Goal: Transaction & Acquisition: Purchase product/service

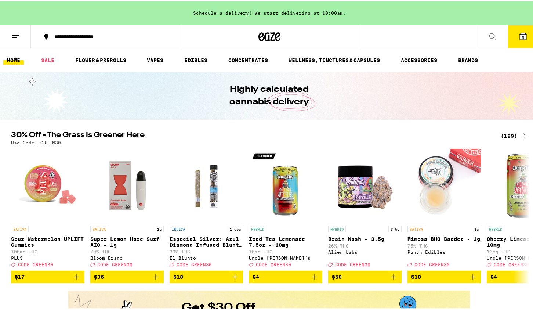
click at [519, 35] on icon at bounding box center [523, 34] width 9 height 9
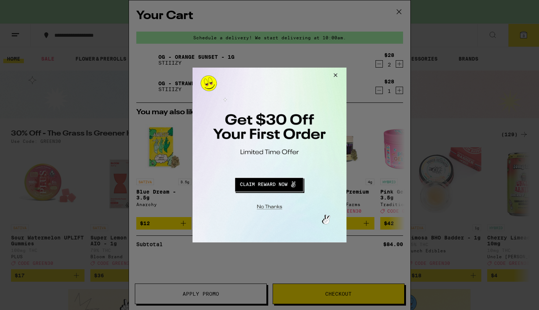
click at [280, 209] on button "Close Modal" at bounding box center [269, 205] width 150 height 11
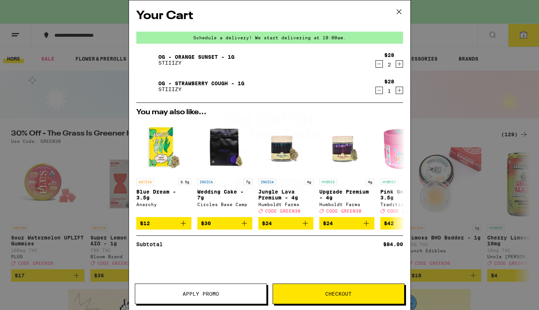
click at [312, 290] on button "Checkout" at bounding box center [339, 294] width 132 height 21
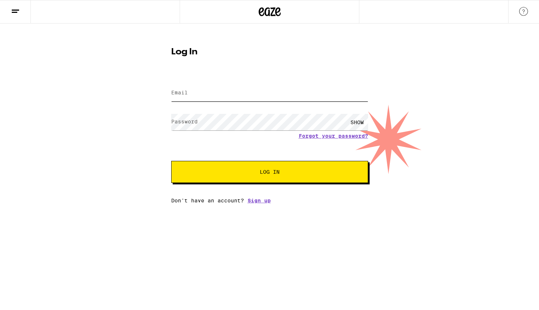
type input "[EMAIL_ADDRESS][DOMAIN_NAME]"
click at [268, 166] on button "Log In" at bounding box center [269, 172] width 197 height 22
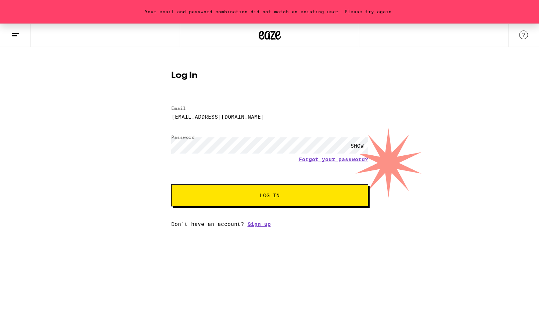
click at [13, 33] on line at bounding box center [15, 33] width 7 height 0
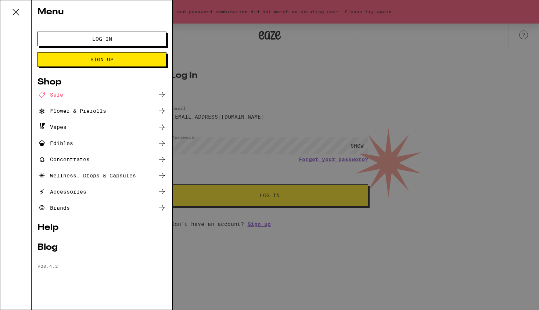
click at [299, 80] on div "Menu Log In Sign Up Shop Sale Flower & Prerolls Vapes Edibles Concentrates Well…" at bounding box center [269, 155] width 539 height 310
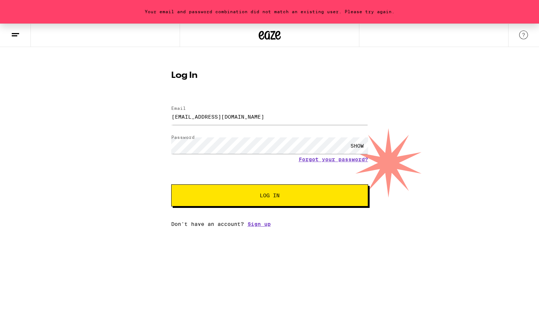
click at [362, 145] on div "SHOW" at bounding box center [357, 145] width 22 height 17
click at [307, 159] on link "Forgot your password?" at bounding box center [333, 159] width 69 height 6
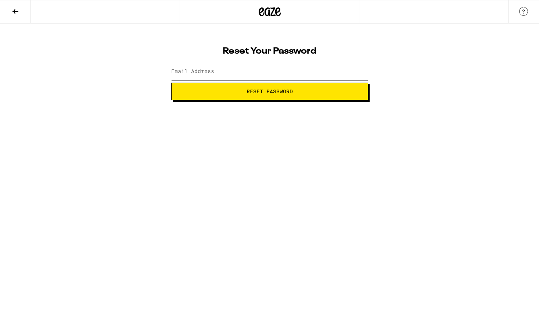
click at [248, 73] on input "Email Address" at bounding box center [269, 72] width 197 height 17
type input "aschmidt19@yahoo.com"
click at [249, 97] on button "Reset Password" at bounding box center [269, 92] width 197 height 18
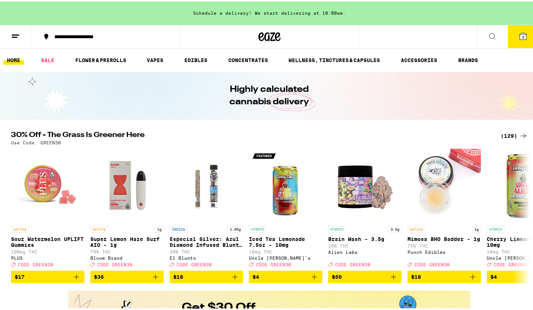
click at [523, 35] on button "3" at bounding box center [523, 35] width 31 height 23
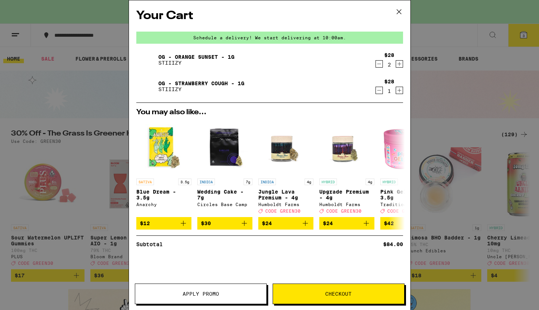
click at [317, 297] on button "Checkout" at bounding box center [339, 294] width 132 height 21
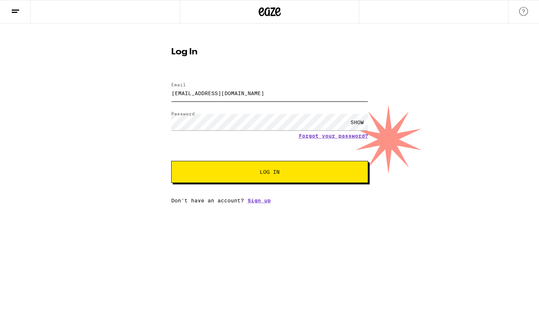
click at [209, 94] on input "aschmidt19@yahoo.com" at bounding box center [269, 93] width 197 height 17
type input "[EMAIL_ADDRESS][DOMAIN_NAME]"
click at [356, 123] on div "SHOW" at bounding box center [357, 122] width 22 height 17
click at [283, 174] on span "Log In" at bounding box center [269, 171] width 137 height 5
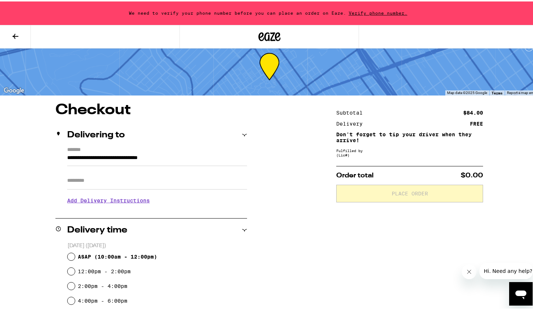
scroll to position [15, 0]
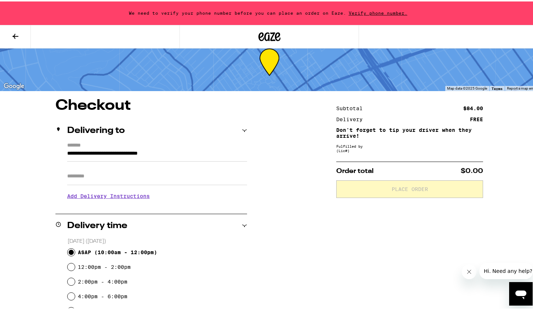
click at [68, 249] on input "ASAP ( 10:00am - 12:00pm )" at bounding box center [71, 250] width 7 height 7
radio input "true"
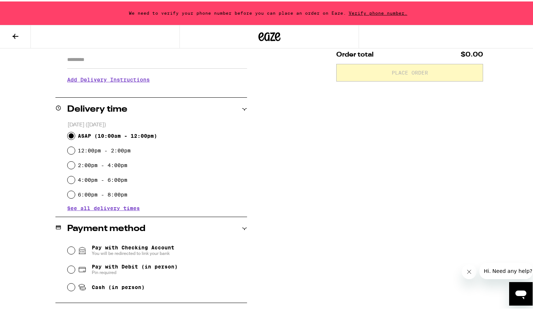
scroll to position [200, 0]
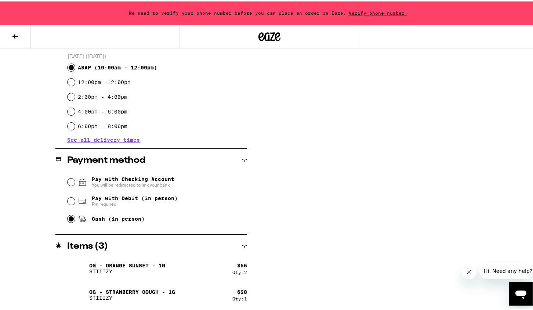
click at [70, 219] on input "Cash (in person)" at bounding box center [71, 217] width 7 height 7
radio input "true"
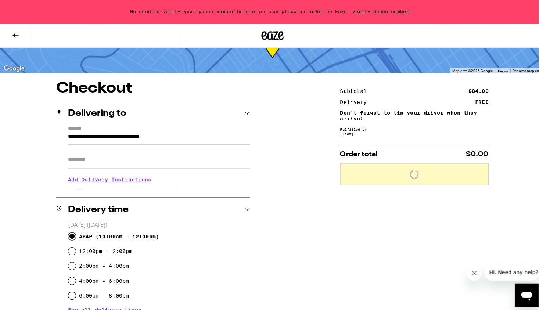
scroll to position [0, 0]
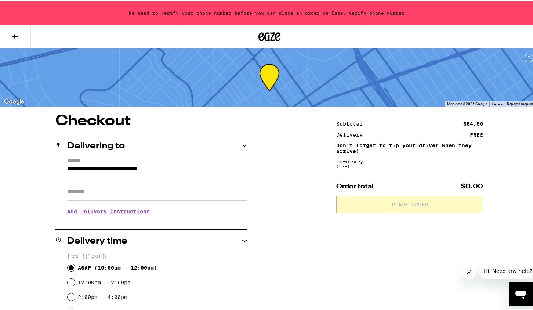
click at [361, 11] on span "Verify phone number." at bounding box center [378, 11] width 64 height 5
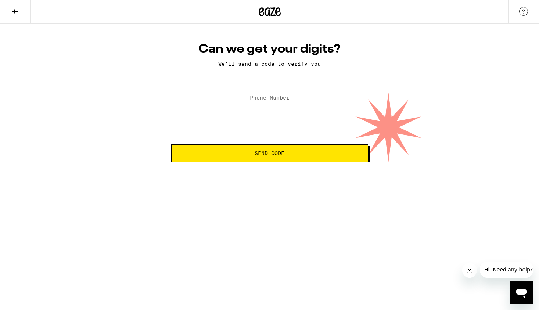
click at [273, 95] on label "Phone Number" at bounding box center [270, 98] width 40 height 6
type input "(951) 970-0410"
click at [246, 152] on span "Send Code" at bounding box center [269, 153] width 184 height 5
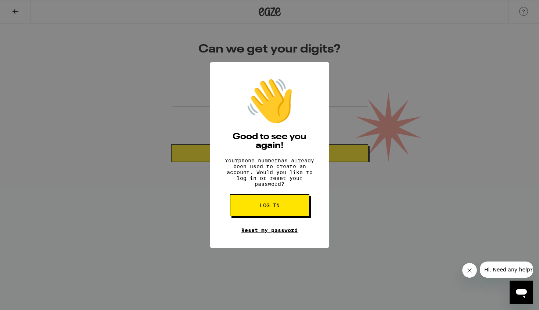
click at [248, 232] on link "Reset my password" at bounding box center [269, 230] width 56 height 6
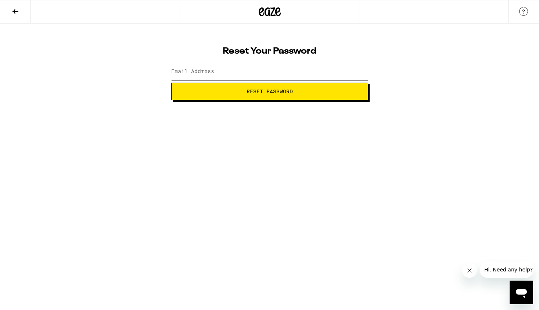
click at [222, 72] on input "Email Address" at bounding box center [269, 72] width 197 height 17
type input "aschmidtrecording@gmail.com"
click at [246, 90] on span "Reset Password" at bounding box center [269, 91] width 46 height 5
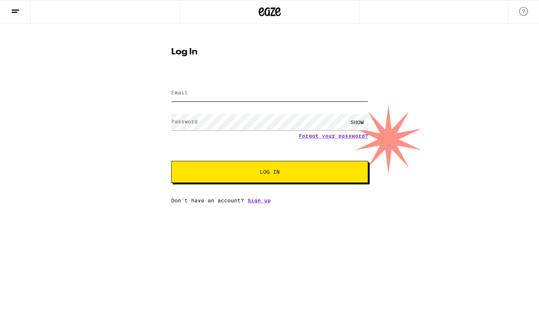
type input "aschmidtrecording@gmail.com"
click at [357, 119] on div "SHOW" at bounding box center [357, 122] width 22 height 17
click at [357, 119] on div "HIDE" at bounding box center [357, 122] width 22 height 17
click at [357, 119] on div "SHOW" at bounding box center [357, 122] width 22 height 17
click at [357, 119] on div "HIDE" at bounding box center [357, 122] width 22 height 17
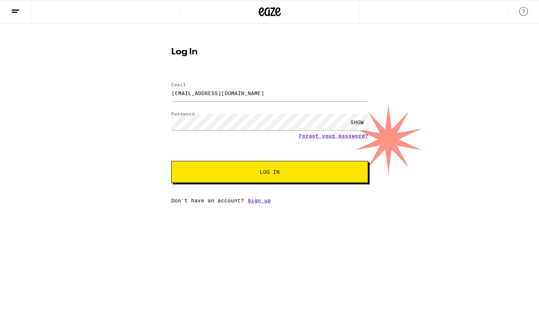
click at [302, 165] on button "Log In" at bounding box center [269, 172] width 197 height 22
type input "[EMAIL_ADDRESS][DOMAIN_NAME]"
drag, startPoint x: 0, startPoint y: 0, endPoint x: 302, endPoint y: 165, distance: 344.0
click at [302, 165] on button "Log In" at bounding box center [269, 172] width 197 height 22
type input "[EMAIL_ADDRESS][DOMAIN_NAME]"
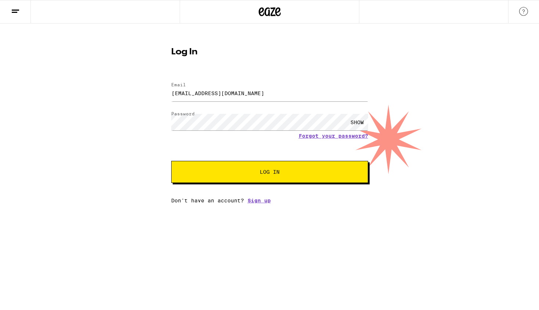
click at [331, 169] on button "Log In" at bounding box center [269, 172] width 197 height 22
type input "aschmidtrecording@gmail.com"
click at [354, 121] on div "SHOW" at bounding box center [357, 122] width 22 height 17
click at [315, 136] on link "Forgot your password?" at bounding box center [333, 136] width 69 height 6
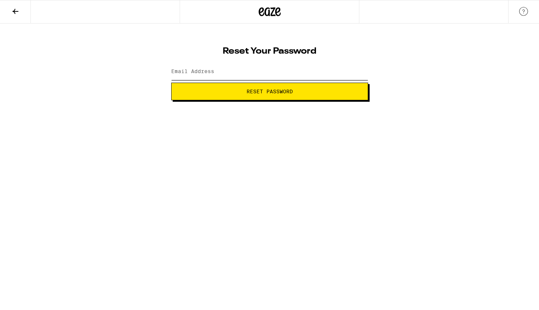
click at [235, 68] on input "Email Address" at bounding box center [269, 72] width 197 height 17
type input "aschmidtrecording@gmail.com"
click at [248, 90] on span "Reset Password" at bounding box center [269, 91] width 46 height 5
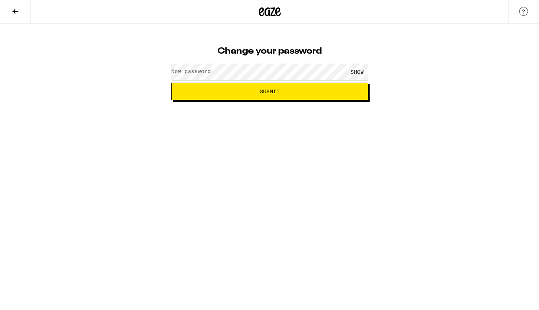
click at [197, 68] on label "New password" at bounding box center [191, 71] width 40 height 6
click at [198, 88] on button "Submit" at bounding box center [269, 92] width 197 height 18
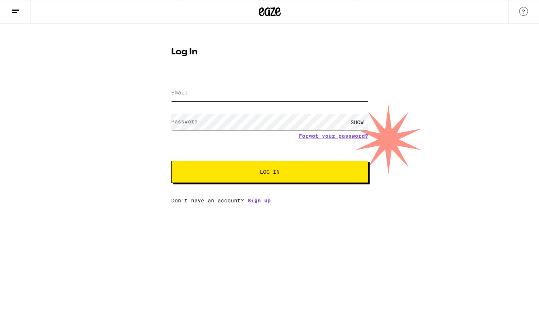
type input "[EMAIL_ADDRESS][DOMAIN_NAME]"
click at [171, 161] on button "Log In" at bounding box center [269, 172] width 197 height 22
click at [299, 176] on button "Log In" at bounding box center [269, 172] width 197 height 22
type input "[EMAIL_ADDRESS][DOMAIN_NAME]"
click at [353, 120] on div "SHOW" at bounding box center [357, 122] width 22 height 17
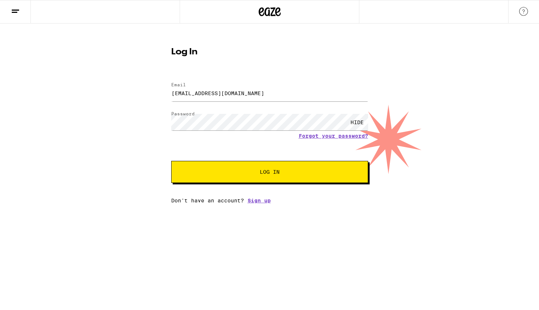
click at [321, 162] on button "Log In" at bounding box center [269, 172] width 197 height 22
type input "[EMAIL_ADDRESS][DOMAIN_NAME]"
click at [357, 120] on div "SHOW" at bounding box center [357, 122] width 22 height 17
click at [251, 90] on input "aschmidtrecording@gmail.com" at bounding box center [269, 93] width 197 height 17
click at [251, 91] on input "aschmidtrecording@gmail.com" at bounding box center [269, 93] width 197 height 17
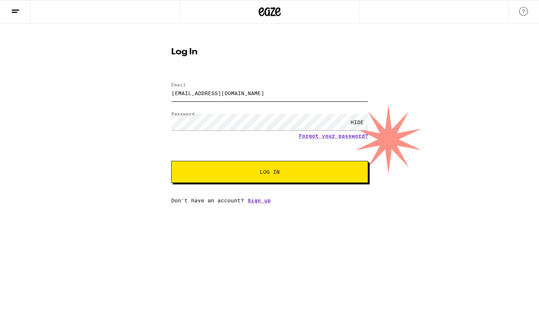
click at [251, 91] on input "[EMAIL_ADDRESS][DOMAIN_NAME]" at bounding box center [269, 93] width 197 height 17
click at [257, 172] on span "Log In" at bounding box center [269, 171] width 137 height 5
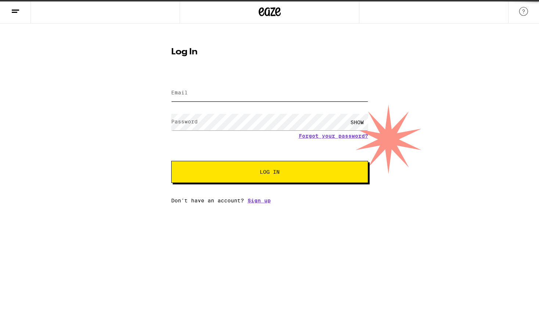
type input "[EMAIL_ADDRESS][DOMAIN_NAME]"
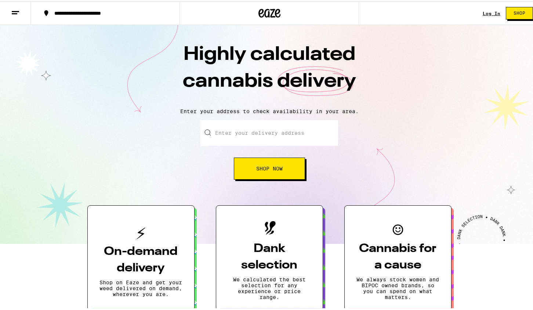
click at [491, 13] on link "Log In" at bounding box center [492, 12] width 18 height 5
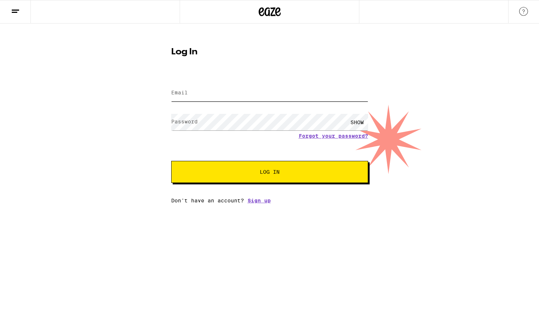
type input "[EMAIL_ADDRESS][DOMAIN_NAME]"
click at [357, 122] on div "SHOW" at bounding box center [357, 122] width 22 height 17
click at [356, 120] on div "HIDE" at bounding box center [357, 122] width 22 height 17
click at [245, 91] on input "[EMAIL_ADDRESS][DOMAIN_NAME]" at bounding box center [269, 93] width 197 height 17
click at [249, 95] on input "[EMAIL_ADDRESS][DOMAIN_NAME]" at bounding box center [269, 93] width 197 height 17
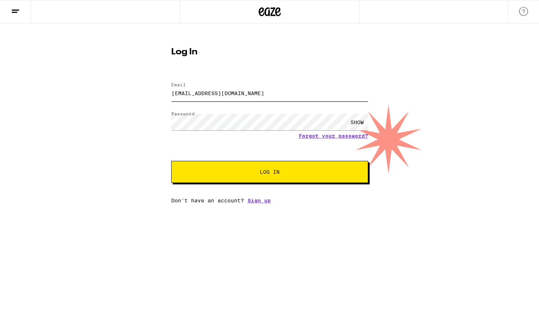
click at [249, 95] on input "[EMAIL_ADDRESS][DOMAIN_NAME]" at bounding box center [269, 93] width 197 height 17
click at [246, 90] on input "[EMAIL_ADDRESS][DOMAIN_NAME]" at bounding box center [269, 93] width 197 height 17
click at [241, 76] on form "Email Email aschmidtrecording@gmail.com Password Password SHOW Forgot your pass…" at bounding box center [269, 129] width 197 height 108
click at [238, 95] on input "[EMAIL_ADDRESS][DOMAIN_NAME]" at bounding box center [269, 93] width 197 height 17
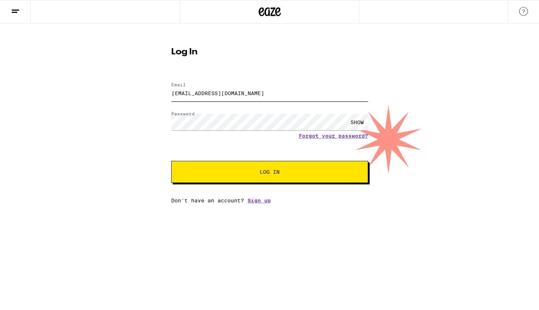
drag, startPoint x: 238, startPoint y: 95, endPoint x: 234, endPoint y: 94, distance: 4.0
click at [238, 95] on input "[EMAIL_ADDRESS][DOMAIN_NAME]" at bounding box center [269, 93] width 197 height 17
click at [230, 93] on input "[EMAIL_ADDRESS][DOMAIN_NAME]" at bounding box center [269, 93] width 197 height 17
click at [192, 169] on button "Log In" at bounding box center [269, 172] width 197 height 22
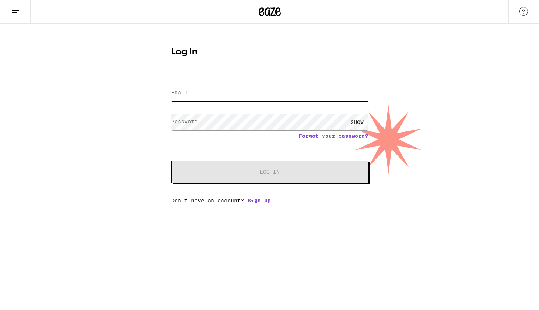
type input "[EMAIL_ADDRESS][DOMAIN_NAME]"
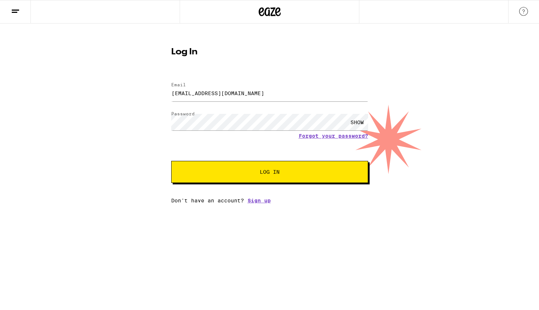
click at [192, 169] on button "Log In" at bounding box center [269, 172] width 197 height 22
click at [193, 170] on button "Log In" at bounding box center [269, 172] width 197 height 22
click at [256, 96] on input "[EMAIL_ADDRESS][DOMAIN_NAME]" at bounding box center [269, 93] width 197 height 17
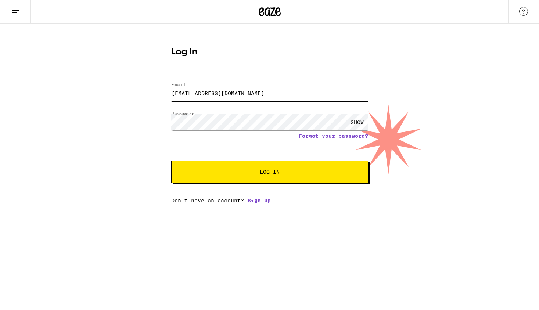
type input "[EMAIL_ADDRESS][DOMAIN_NAME]"
click at [361, 122] on div "SHOW" at bounding box center [357, 122] width 22 height 17
click at [282, 169] on button "Log In" at bounding box center [269, 172] width 197 height 22
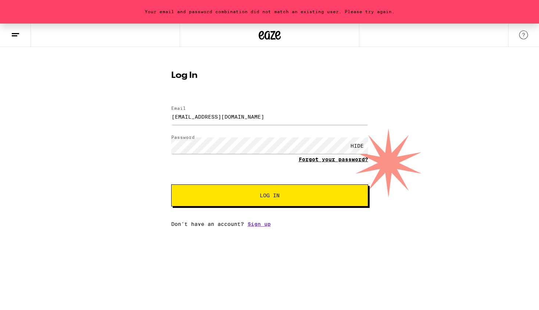
click at [323, 160] on link "Forgot your password?" at bounding box center [333, 159] width 69 height 6
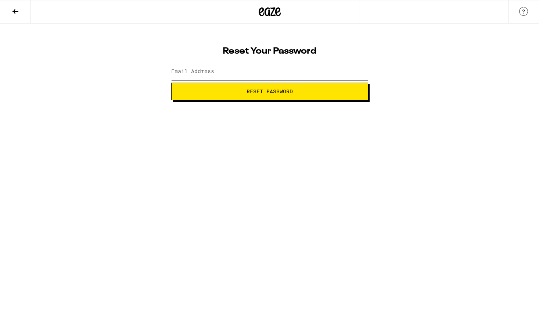
click at [242, 76] on input "Email Address" at bounding box center [269, 72] width 197 height 17
type input "[EMAIL_ADDRESS][DOMAIN_NAME]"
click at [257, 93] on span "Reset Password" at bounding box center [269, 91] width 46 height 5
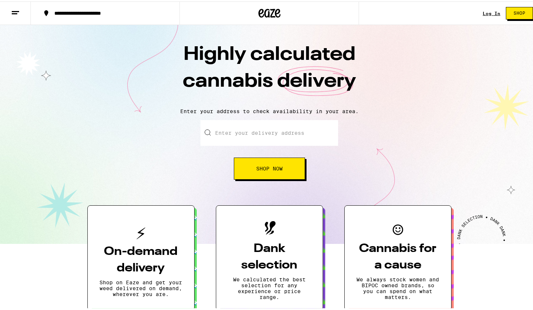
click at [248, 133] on input "Enter your delivery address" at bounding box center [270, 132] width 138 height 26
type input "1280 S Barrington Ave apt 3, Los Angeles, CA"
click at [270, 169] on span "Shop Now" at bounding box center [269, 167] width 26 height 5
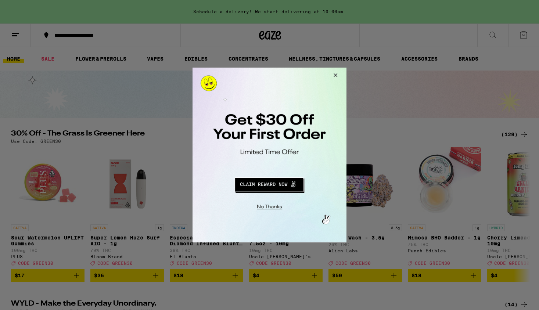
click at [335, 73] on button "Close Modal" at bounding box center [334, 77] width 20 height 18
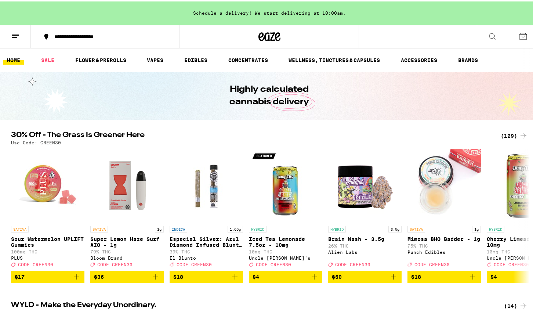
click at [522, 33] on button at bounding box center [523, 35] width 31 height 23
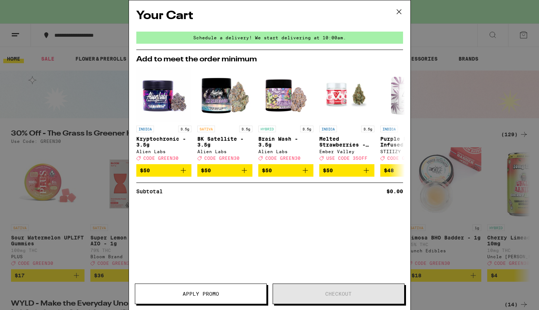
click at [401, 10] on icon at bounding box center [398, 11] width 11 height 11
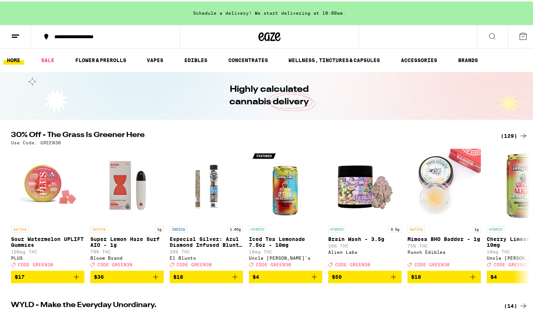
click at [16, 35] on icon at bounding box center [15, 34] width 9 height 9
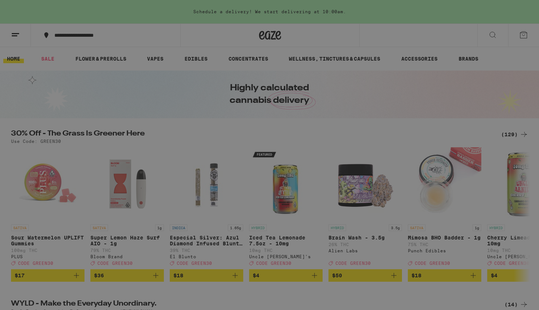
click at [77, 40] on span "Log In" at bounding box center [101, 38] width 69 height 5
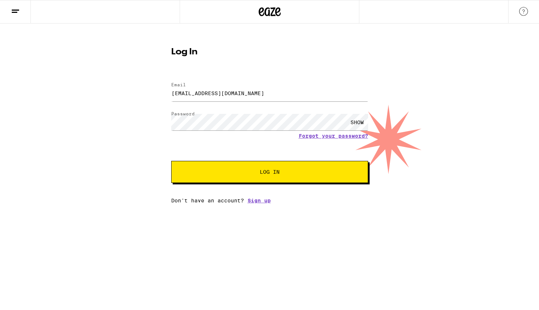
click at [306, 176] on button "Log In" at bounding box center [269, 172] width 197 height 22
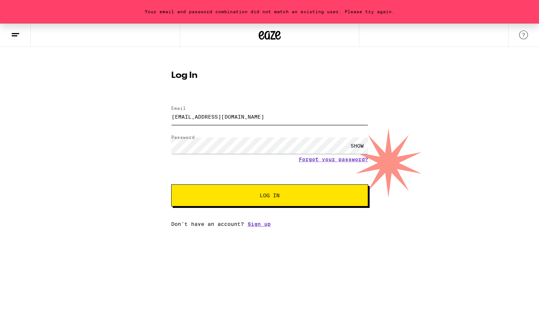
click at [253, 118] on input "aschmidt19@yahoo.com" at bounding box center [269, 116] width 197 height 17
type input "aschmidtrecording@gmail.com"
click at [358, 148] on div "SHOW" at bounding box center [357, 145] width 22 height 17
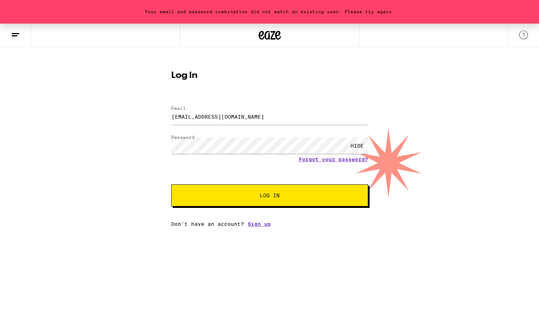
click at [289, 200] on button "Log In" at bounding box center [269, 195] width 197 height 22
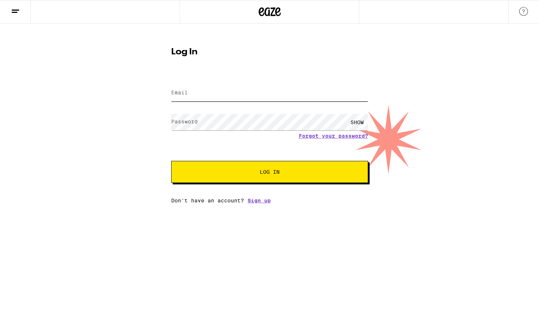
type input "[EMAIL_ADDRESS][DOMAIN_NAME]"
click at [363, 122] on div "SHOW" at bounding box center [357, 122] width 22 height 17
click at [345, 137] on link "Forgot your password?" at bounding box center [333, 136] width 69 height 6
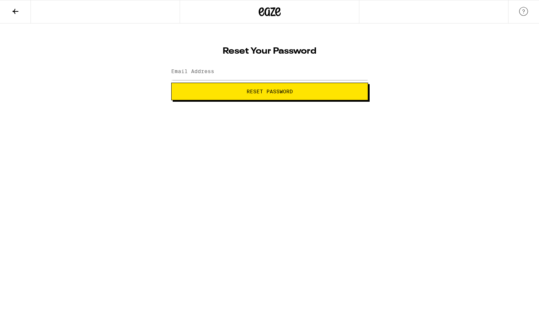
click at [203, 68] on label "Email Address" at bounding box center [192, 71] width 43 height 6
click at [211, 72] on label "Email Address" at bounding box center [192, 71] width 43 height 6
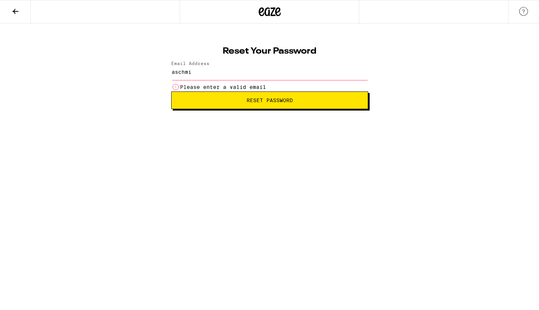
type input "[EMAIL_ADDRESS][DOMAIN_NAME]"
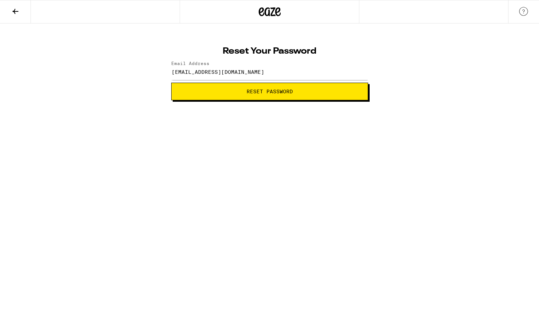
click at [246, 98] on button "Reset Password" at bounding box center [269, 92] width 197 height 18
click at [185, 73] on label "New password" at bounding box center [191, 71] width 40 height 6
click at [112, 100] on html "Change your password New password SHOW Submit" at bounding box center [269, 50] width 539 height 100
click at [196, 97] on button "Submit" at bounding box center [269, 92] width 197 height 18
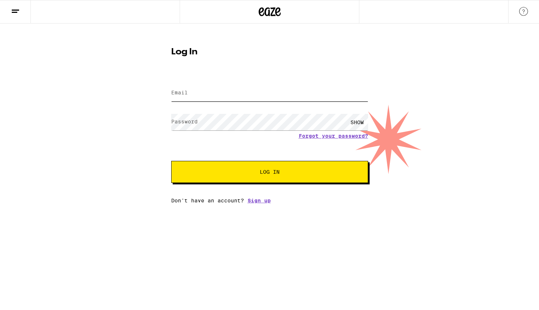
type input "aschmidtrecording@gmail.com"
click at [355, 124] on div "SHOW" at bounding box center [357, 122] width 22 height 17
click at [171, 161] on button "Log In" at bounding box center [269, 172] width 197 height 22
